Goal: Navigation & Orientation: Understand site structure

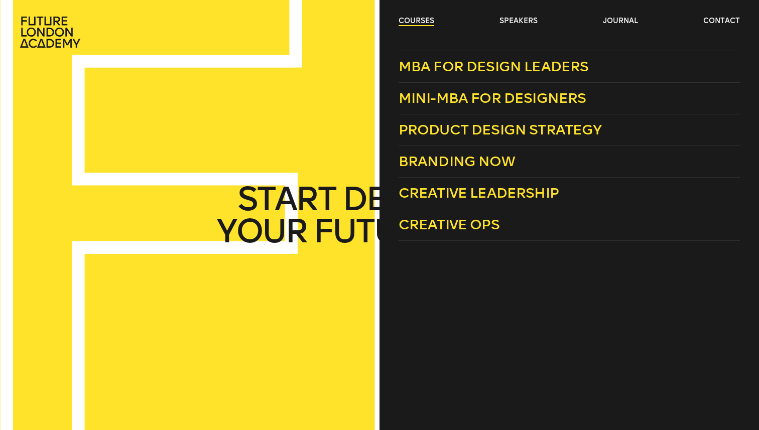
click at [420, 21] on link "courses" at bounding box center [417, 21] width 36 height 10
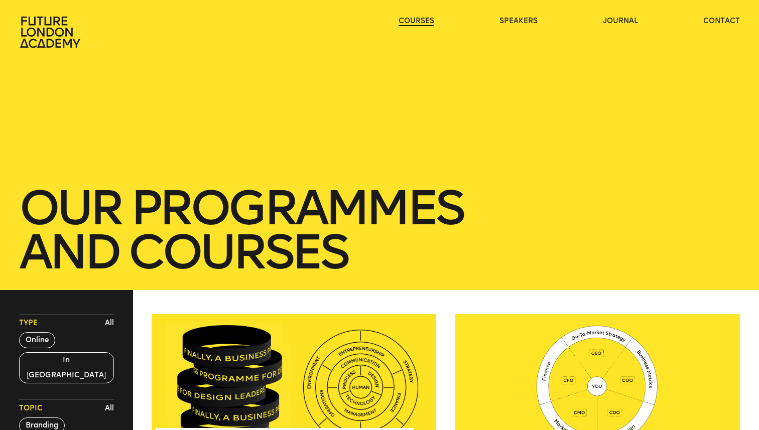
click at [420, 21] on link "courses" at bounding box center [417, 21] width 36 height 10
click at [417, 21] on link "courses" at bounding box center [417, 21] width 36 height 10
click at [511, 23] on link "speakers" at bounding box center [519, 21] width 38 height 10
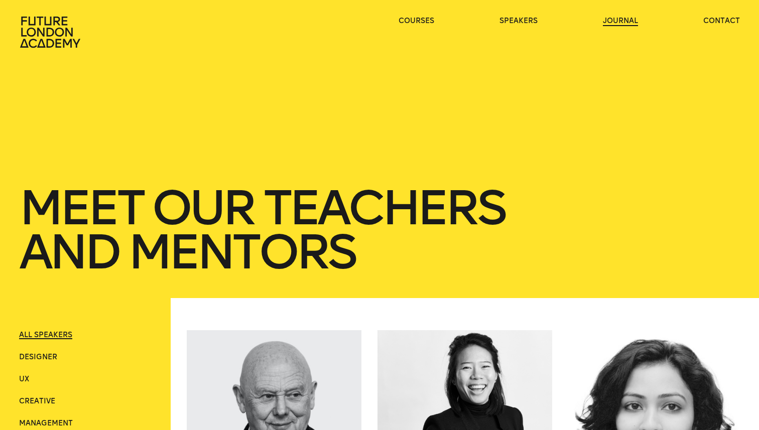
click at [614, 20] on link "journal" at bounding box center [620, 21] width 35 height 10
